Goal: Information Seeking & Learning: Check status

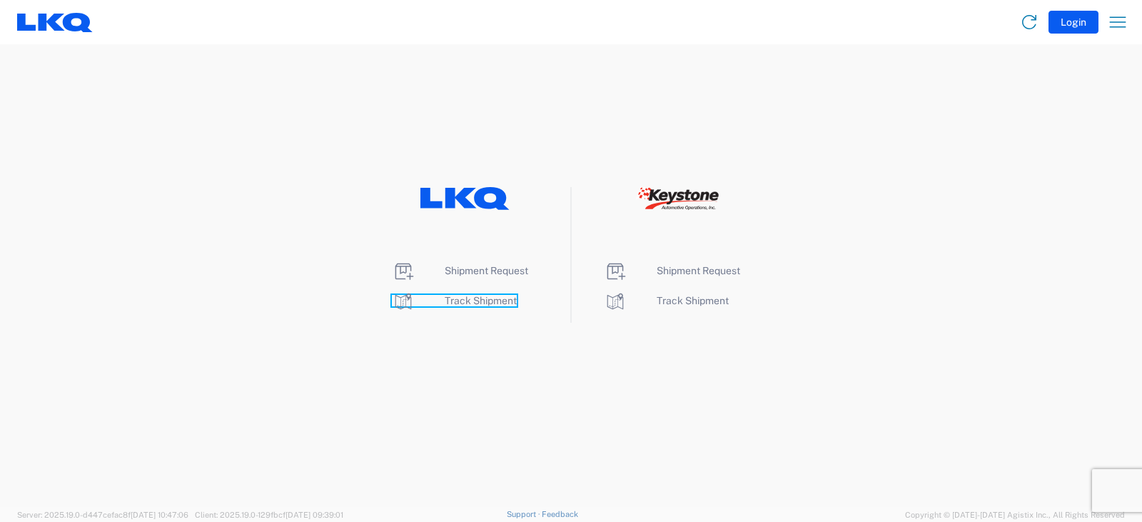
click at [472, 300] on span "Track Shipment" at bounding box center [481, 300] width 72 height 11
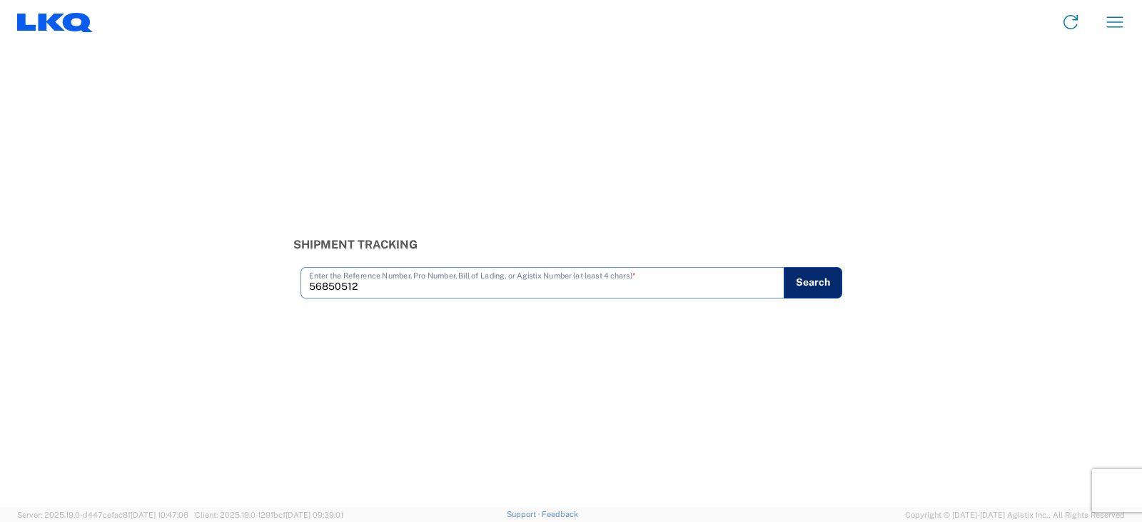
type input "56850512"
click at [806, 284] on button "Search" at bounding box center [812, 282] width 59 height 31
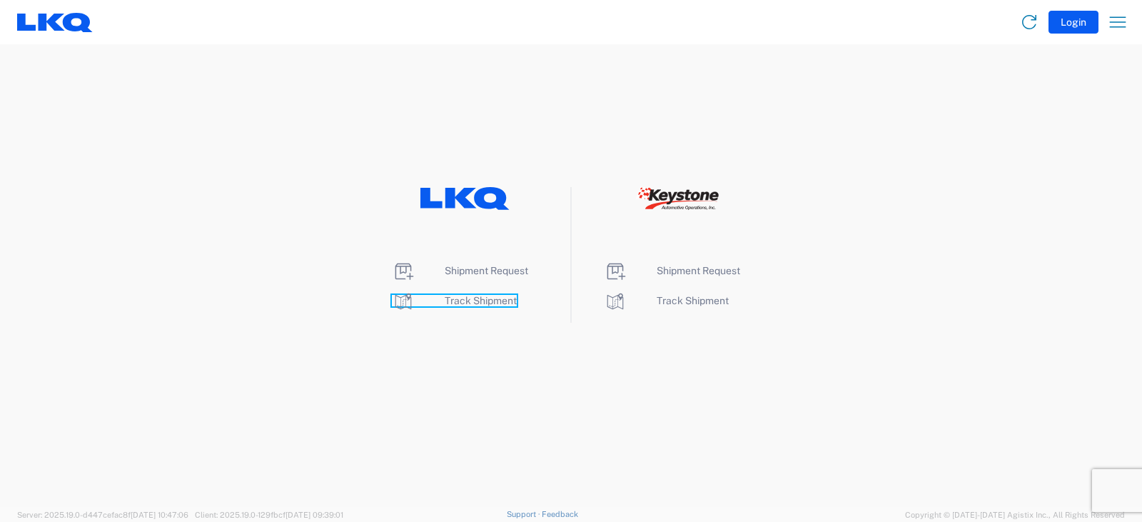
click at [479, 299] on span "Track Shipment" at bounding box center [481, 300] width 72 height 11
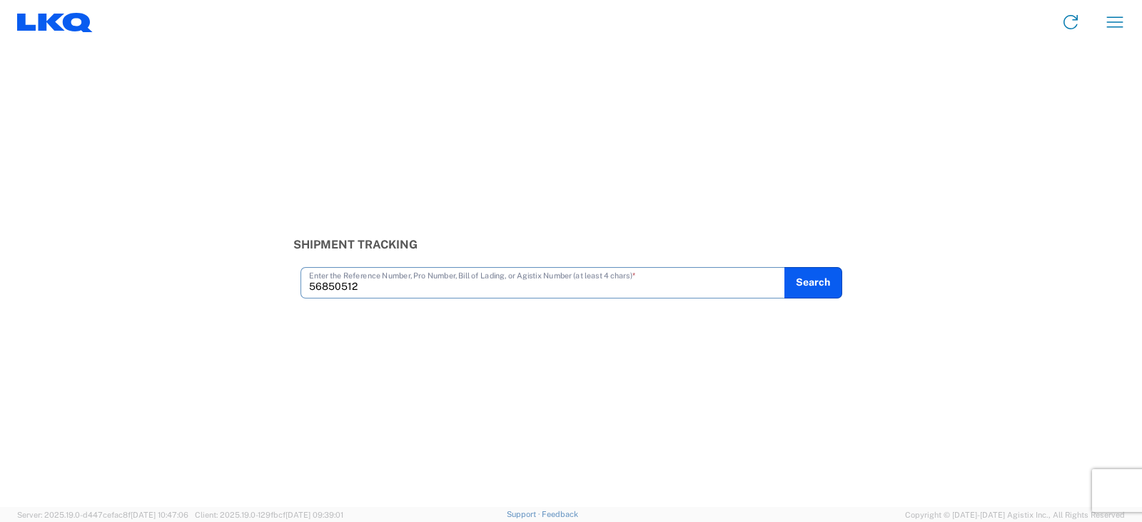
type input "56850512"
